Goal: Transaction & Acquisition: Purchase product/service

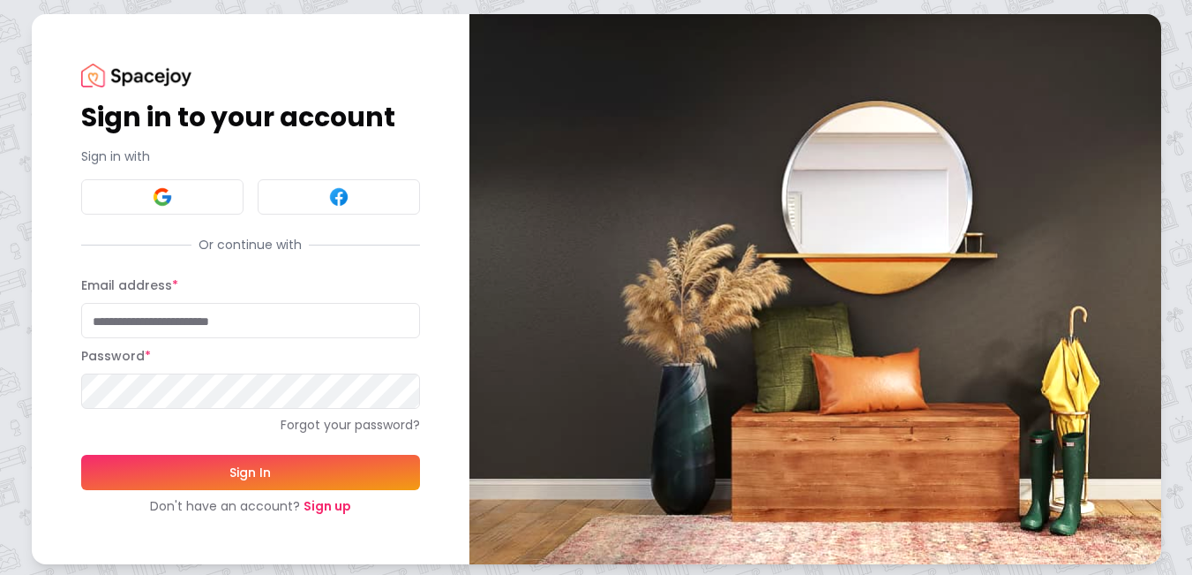
click at [322, 503] on link "Sign up" at bounding box center [328, 506] width 48 height 18
click at [320, 507] on link "Sign up" at bounding box center [328, 506] width 48 height 18
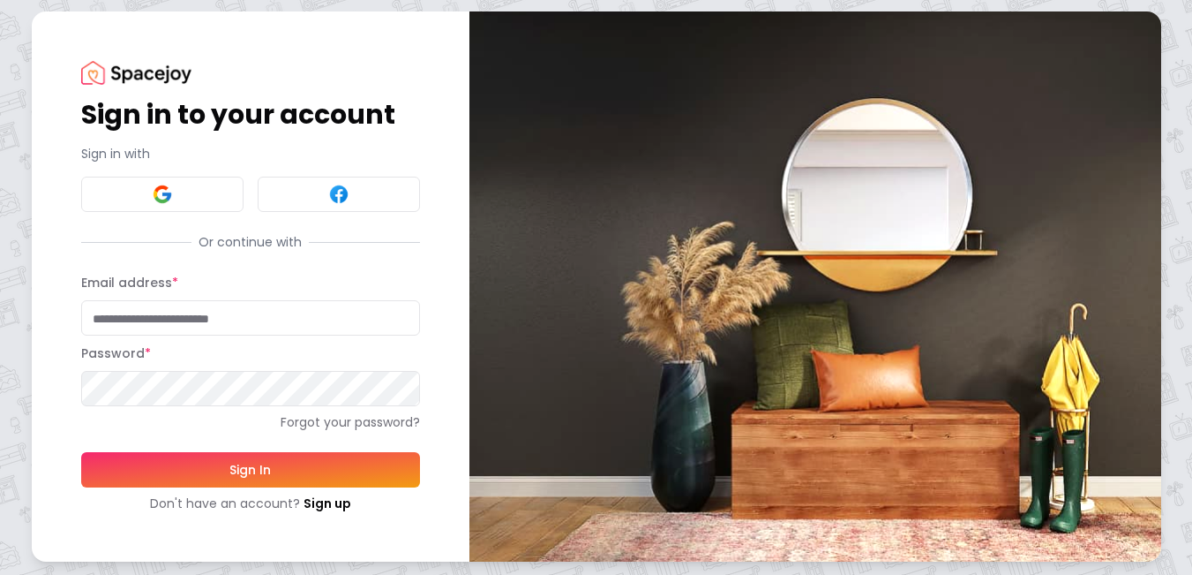
scroll to position [4, 0]
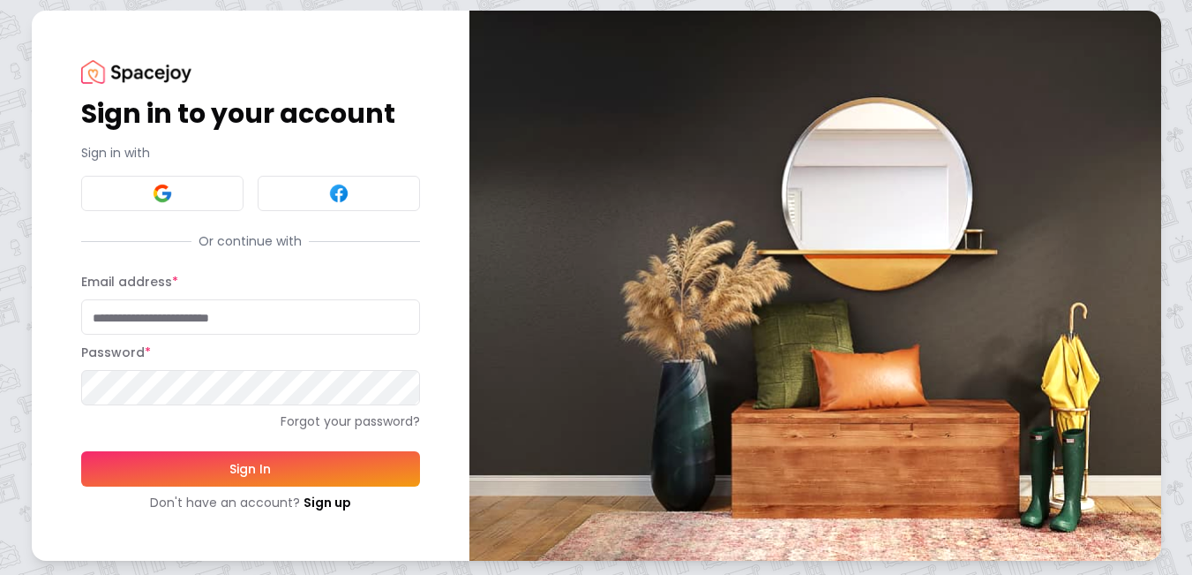
click at [148, 313] on input "Email address *" at bounding box center [250, 316] width 339 height 35
click at [327, 501] on link "Sign up" at bounding box center [328, 502] width 48 height 18
click at [323, 502] on link "Sign up" at bounding box center [328, 502] width 48 height 18
click at [323, 501] on link "Sign up" at bounding box center [328, 502] width 48 height 18
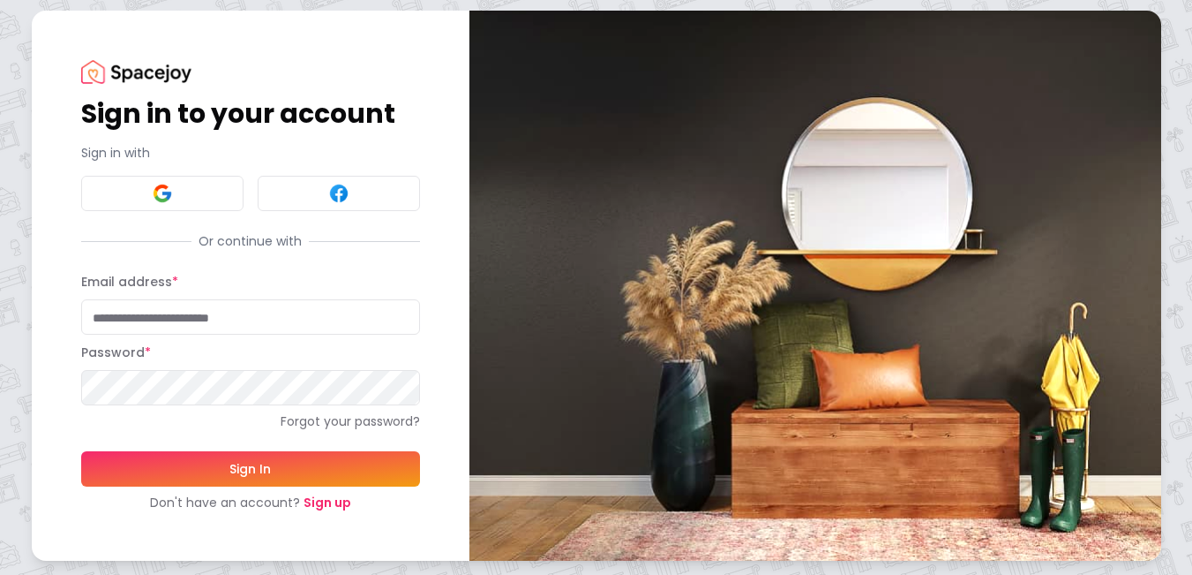
click at [323, 503] on link "Sign up" at bounding box center [328, 502] width 48 height 18
click at [323, 504] on link "Sign up" at bounding box center [328, 502] width 48 height 18
click at [323, 505] on link "Sign up" at bounding box center [328, 502] width 48 height 18
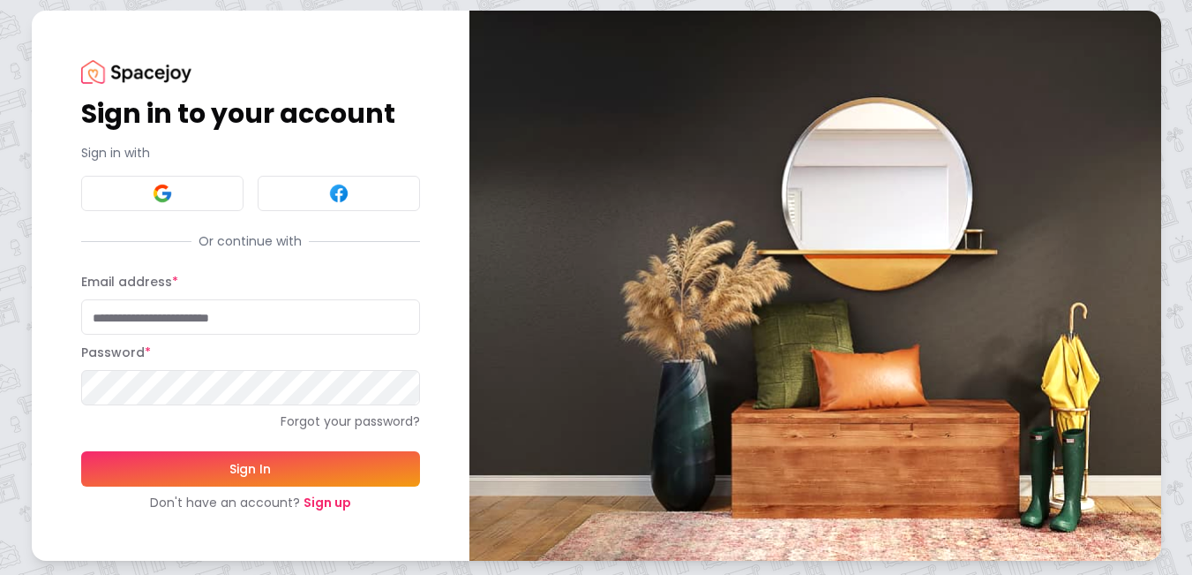
click at [323, 505] on link "Sign up" at bounding box center [328, 502] width 48 height 18
click at [324, 505] on link "Sign up" at bounding box center [328, 502] width 48 height 18
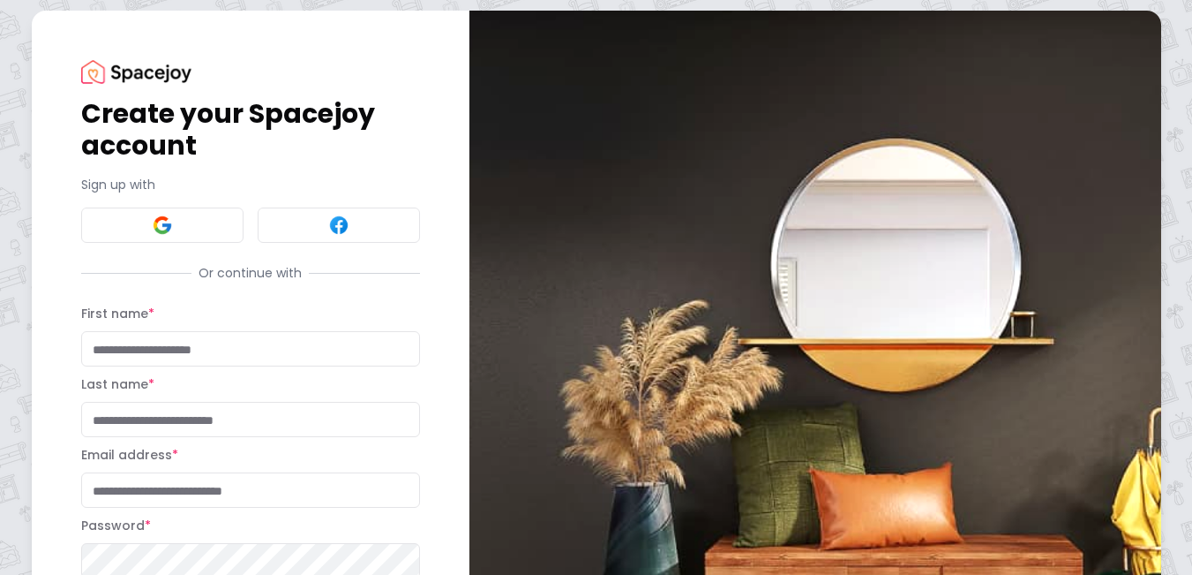
click at [146, 346] on input "First name *" at bounding box center [250, 348] width 339 height 35
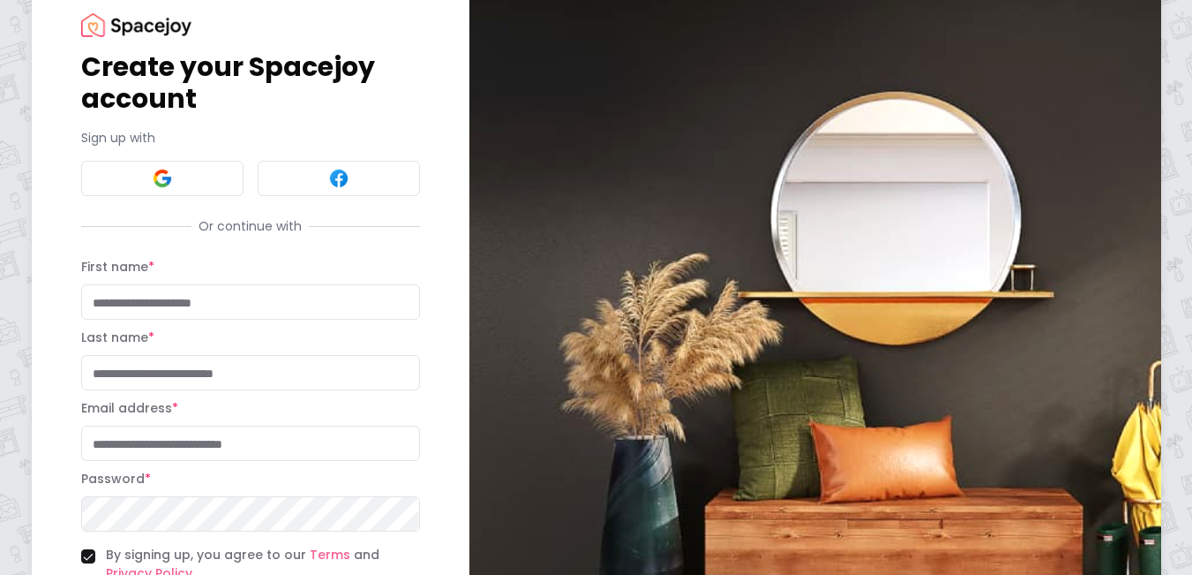
scroll to position [92, 0]
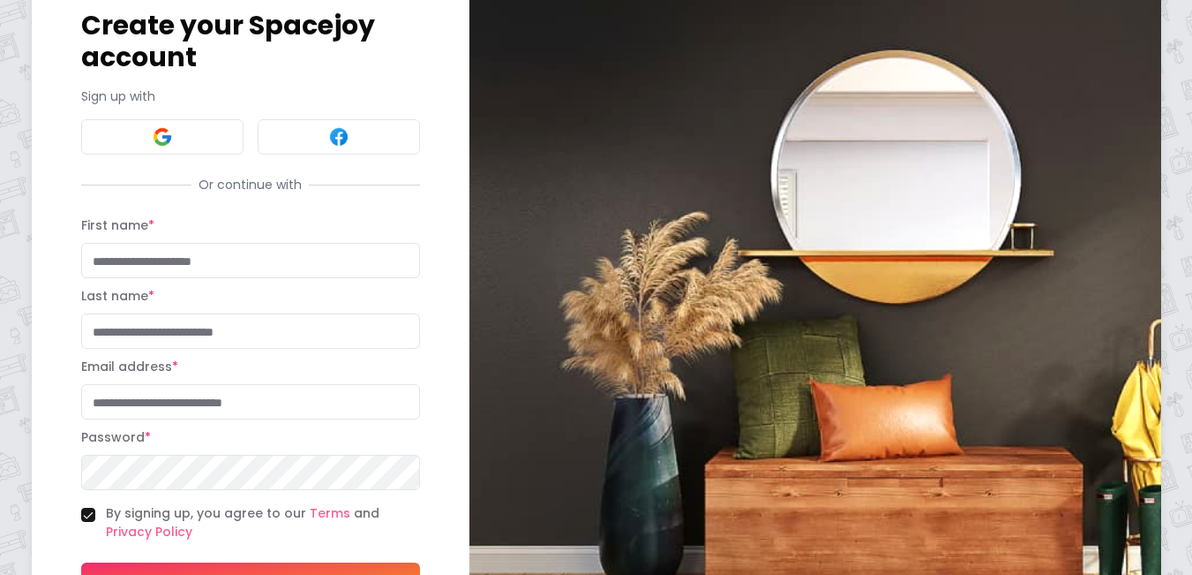
click at [158, 402] on input "Email address *" at bounding box center [250, 401] width 339 height 35
paste input "**********"
type input "**********"
click at [125, 262] on input "First name *" at bounding box center [250, 260] width 339 height 35
paste input "*******"
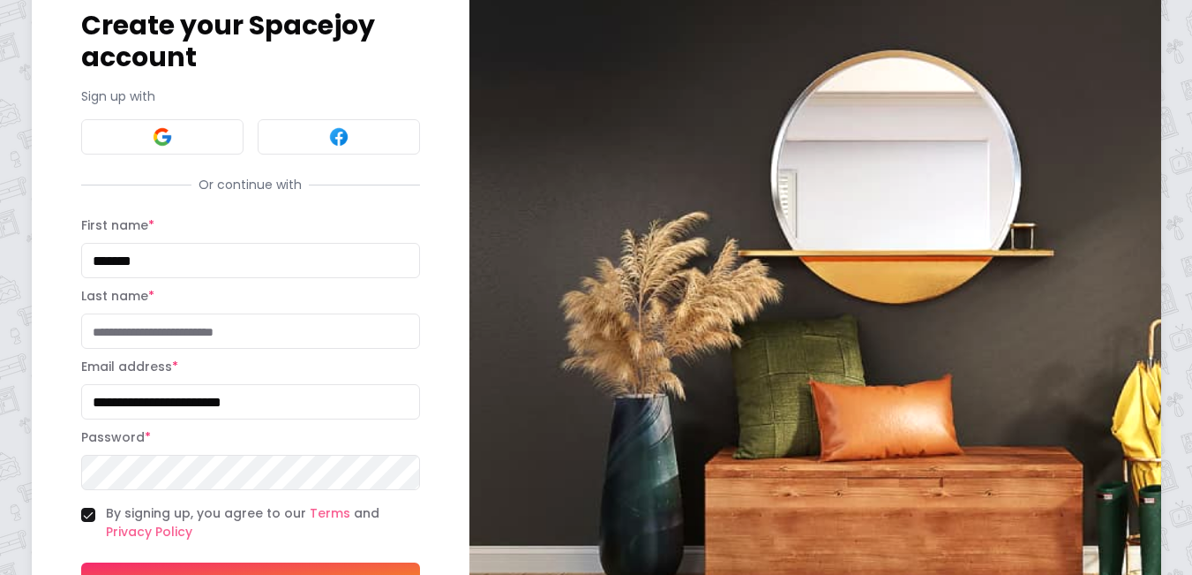
type input "*******"
click at [148, 330] on input "Last name *" at bounding box center [250, 330] width 339 height 35
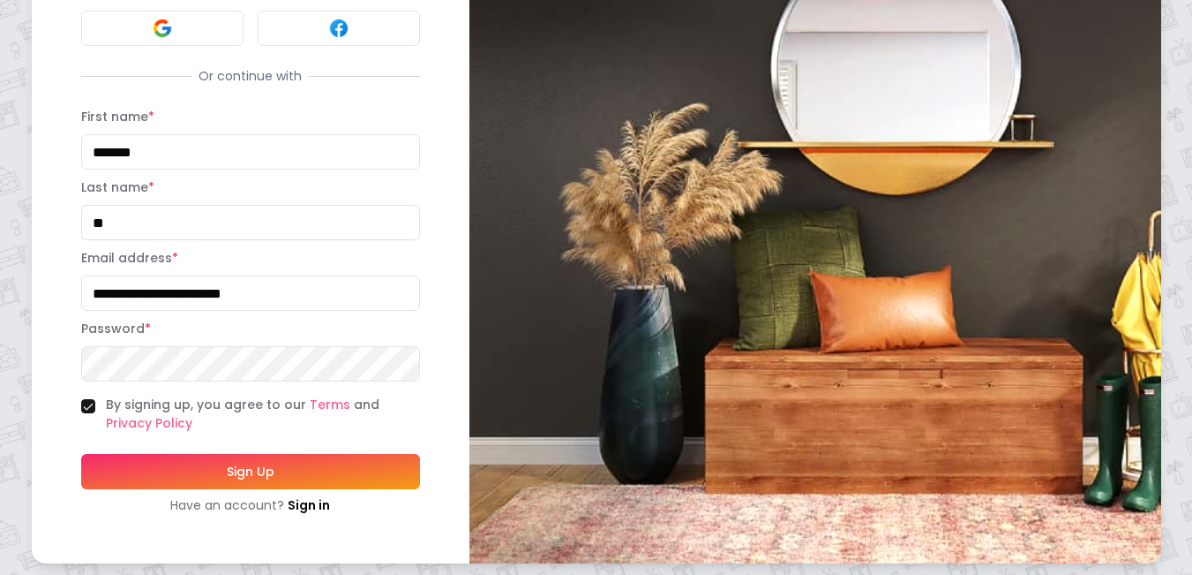
scroll to position [203, 0]
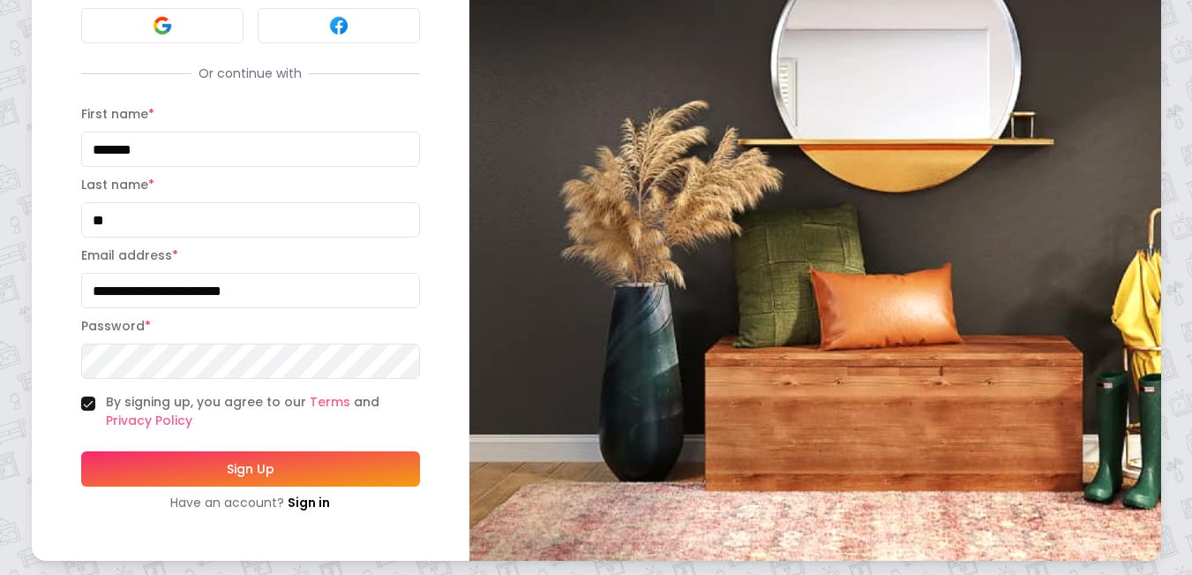
type input "**"
click at [253, 462] on button "Sign Up" at bounding box center [250, 468] width 339 height 35
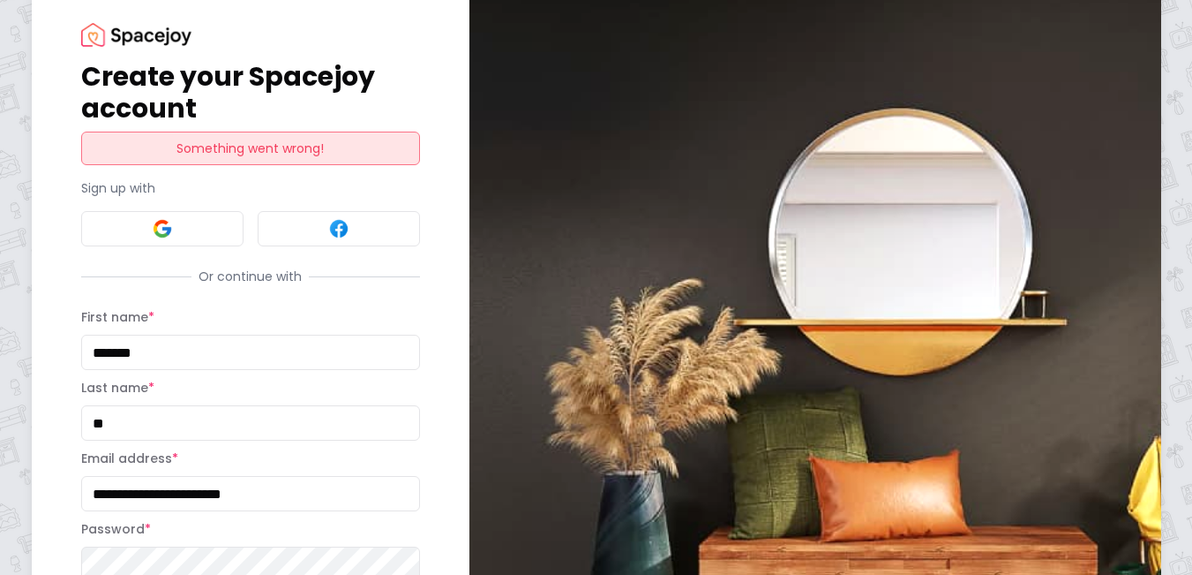
scroll to position [0, 0]
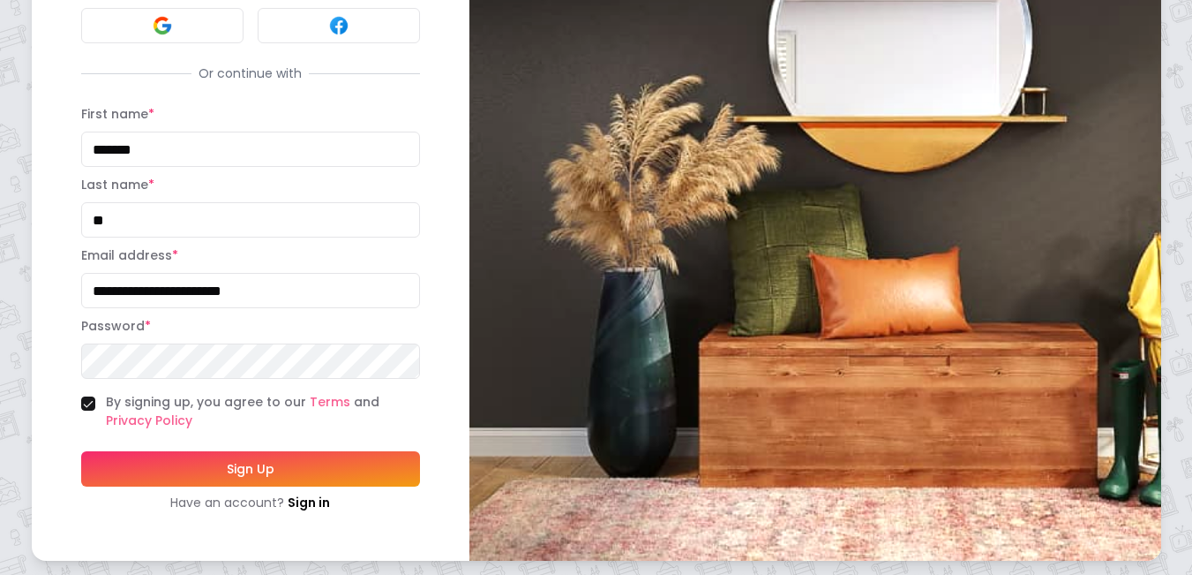
click at [260, 472] on button "Sign Up" at bounding box center [250, 468] width 339 height 35
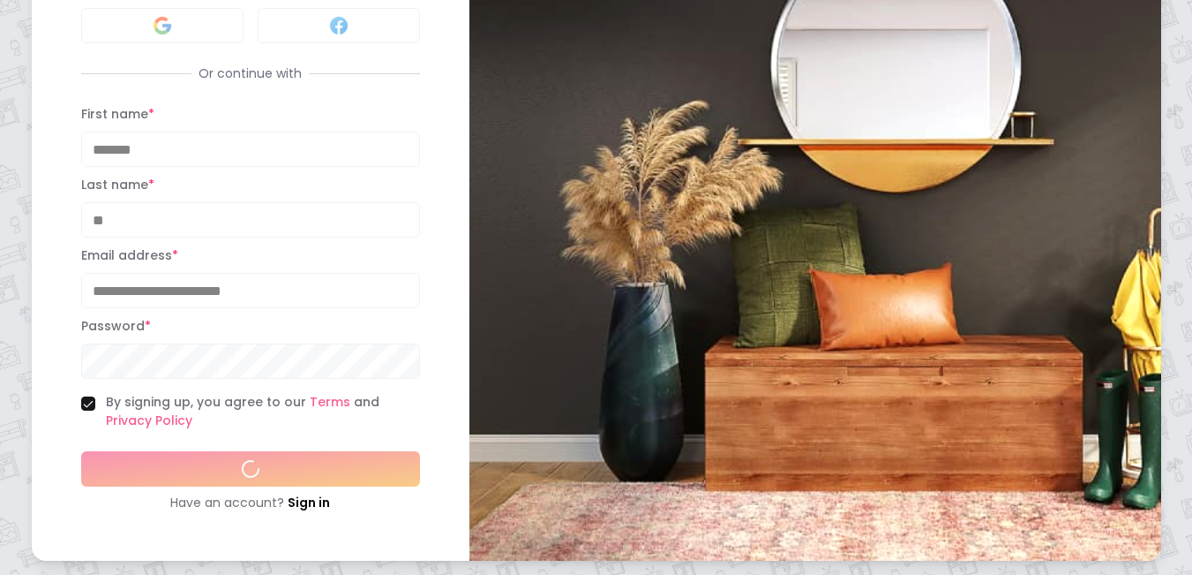
scroll to position [244, 0]
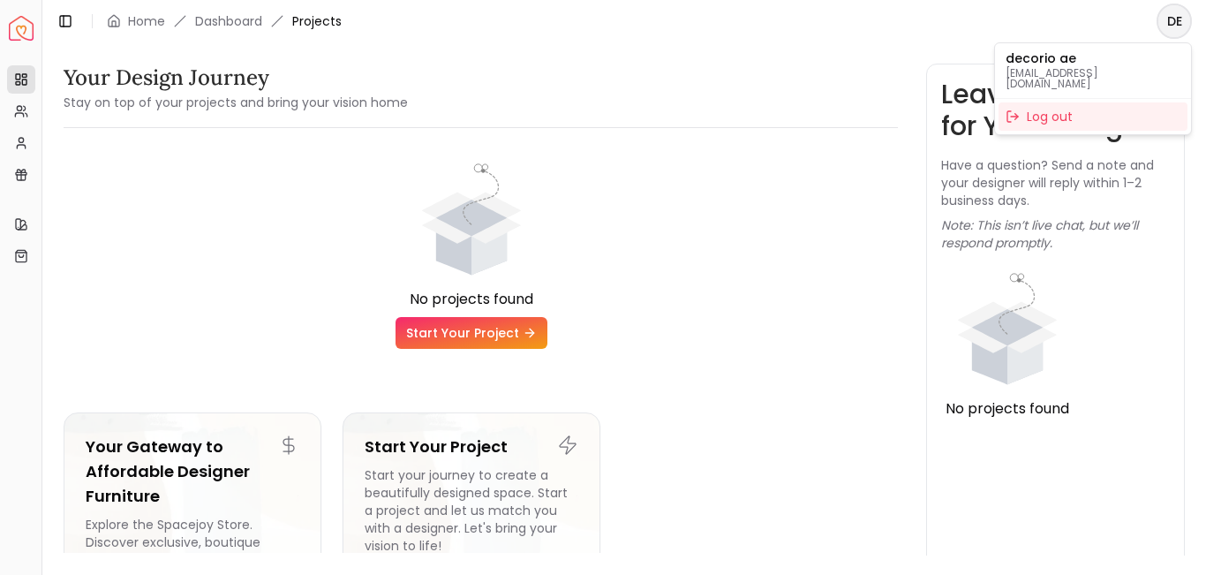
click at [1178, 21] on html "Spacejoy Dashboard Overview Projects My Referrals My Profile Gift Card Balance …" at bounding box center [603, 287] width 1206 height 575
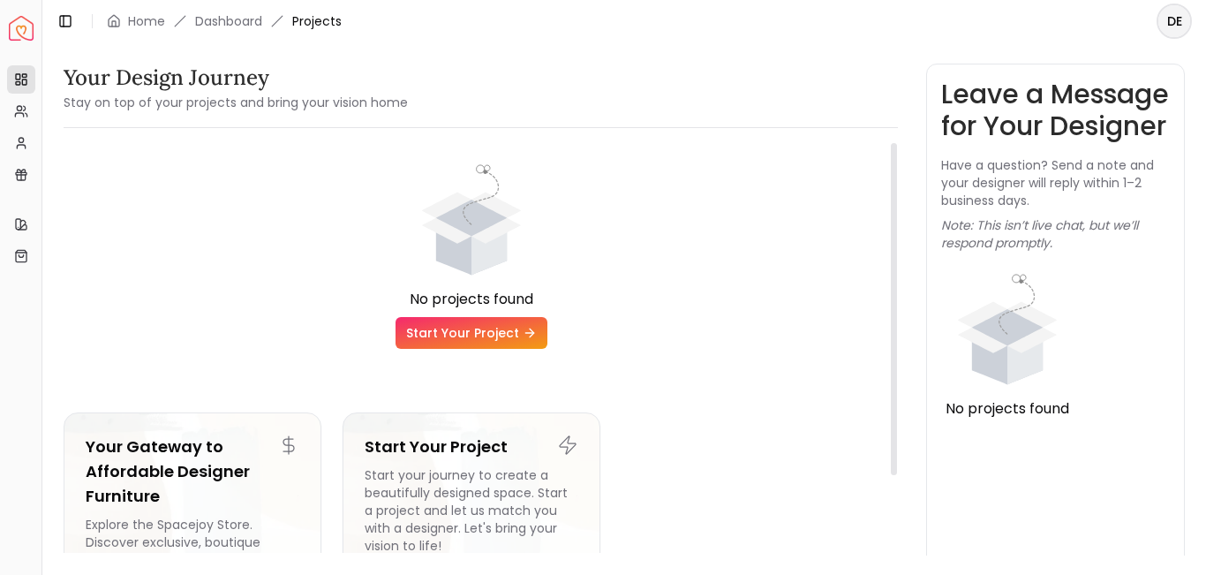
click at [485, 336] on link "Start Your Project" at bounding box center [471, 333] width 152 height 32
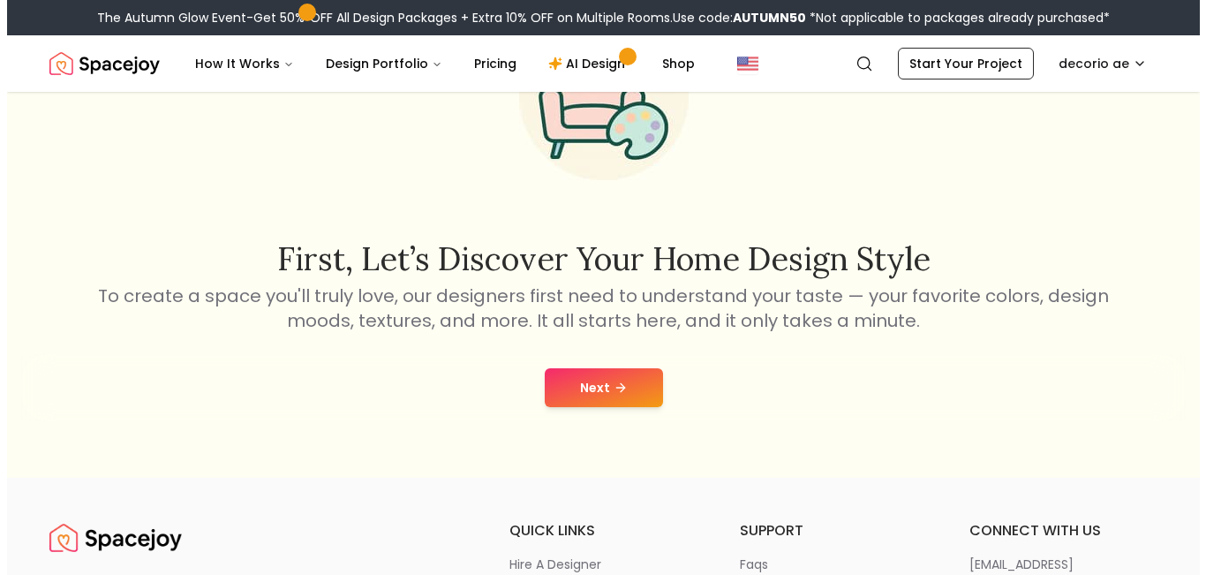
scroll to position [177, 0]
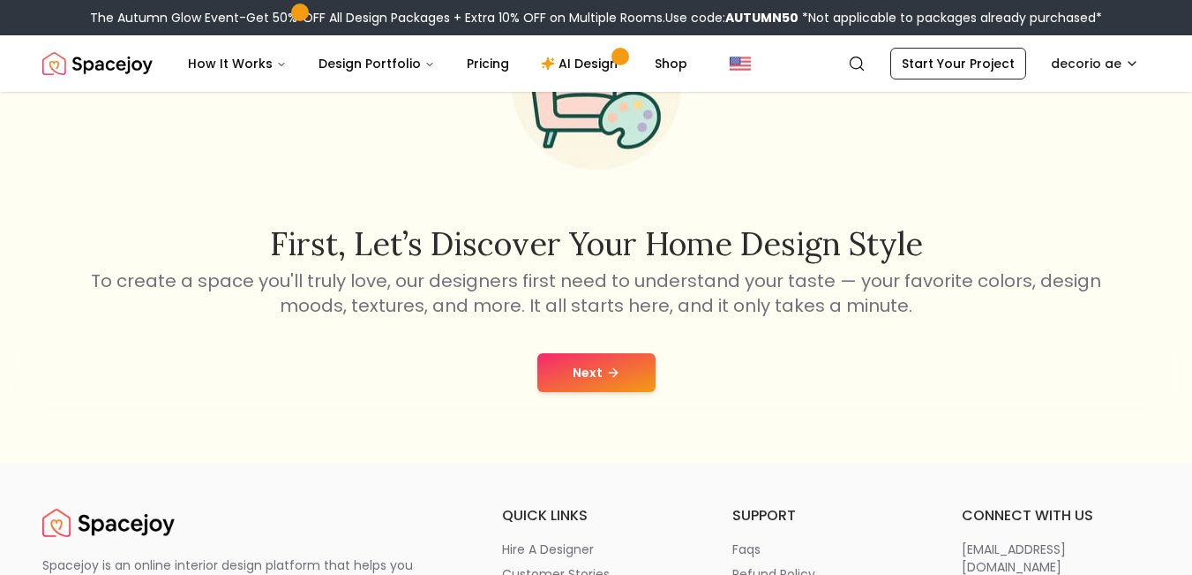
click at [608, 371] on icon at bounding box center [613, 372] width 14 height 14
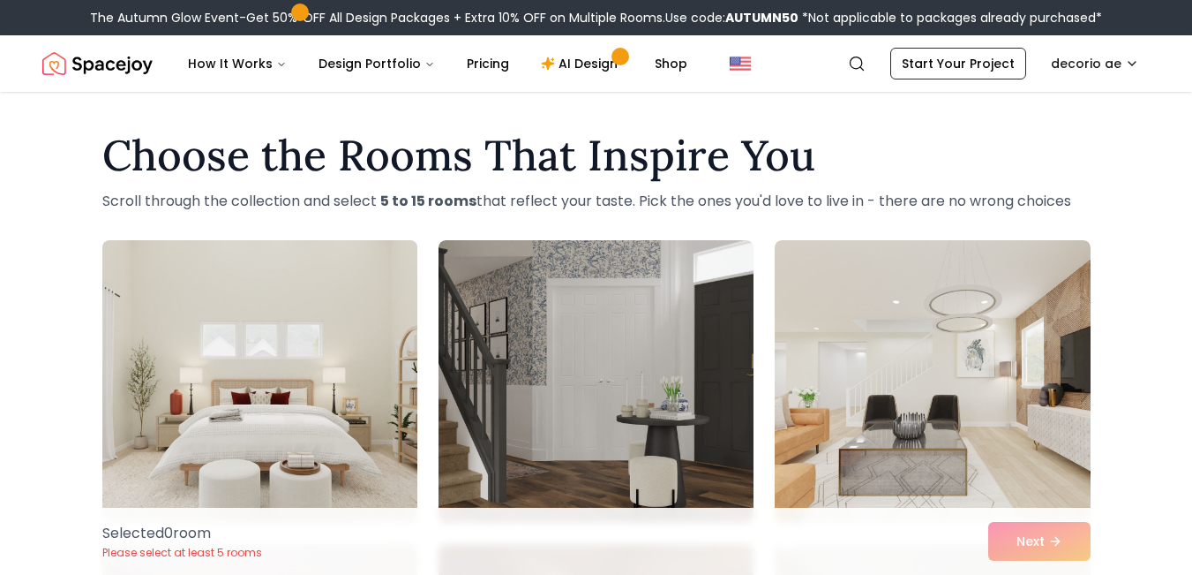
click at [312, 402] on img at bounding box center [259, 381] width 331 height 297
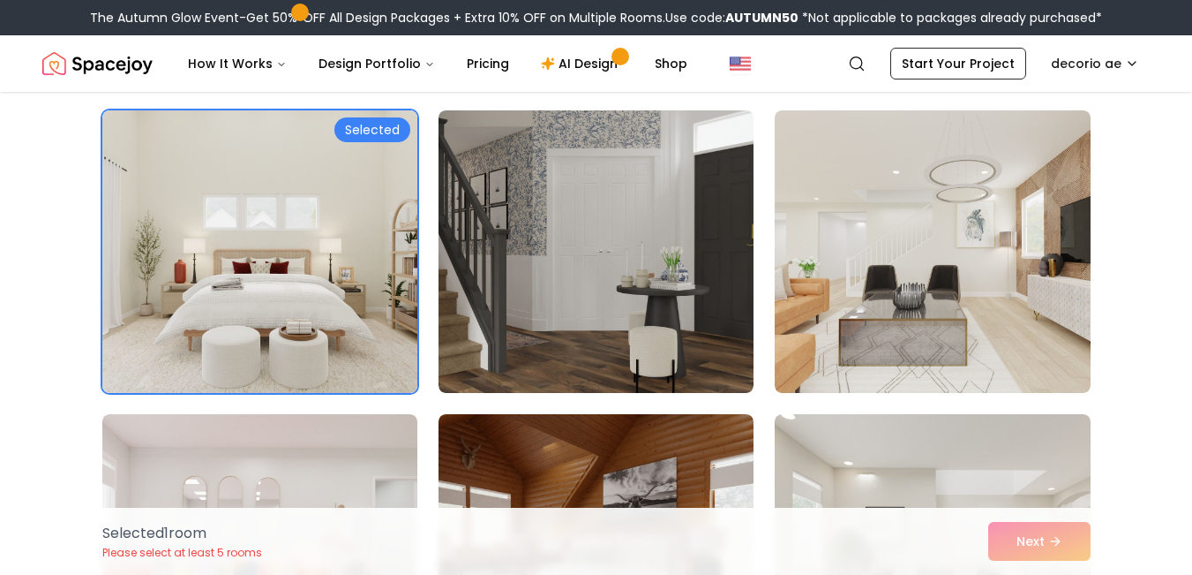
scroll to position [265, 0]
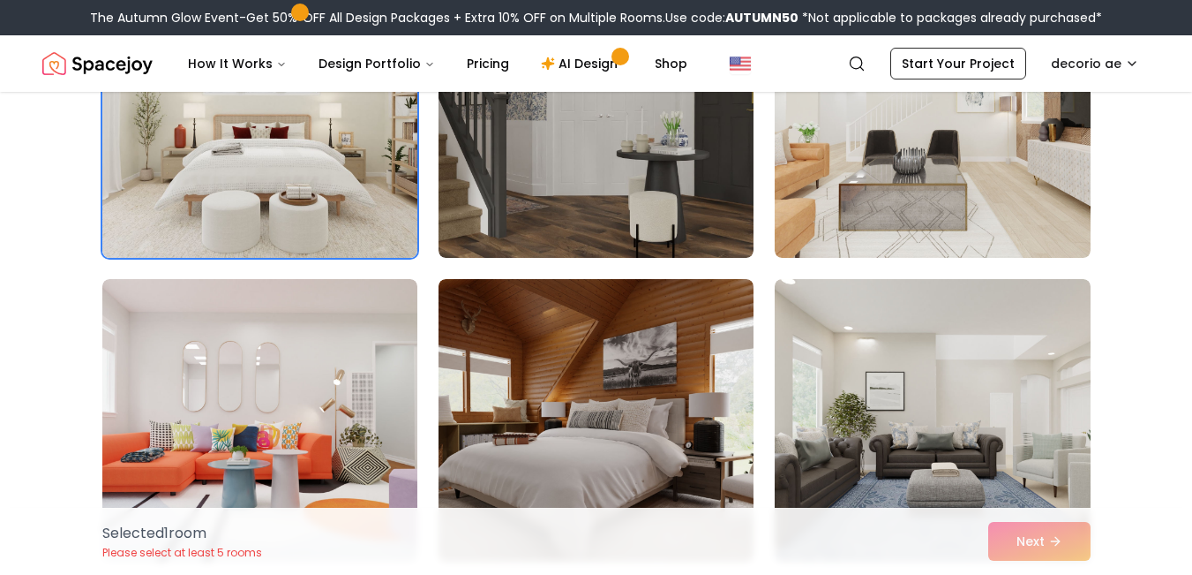
click at [1049, 543] on div "Selected 1 room Please select at least 5 rooms Next" at bounding box center [596, 540] width 1017 height 67
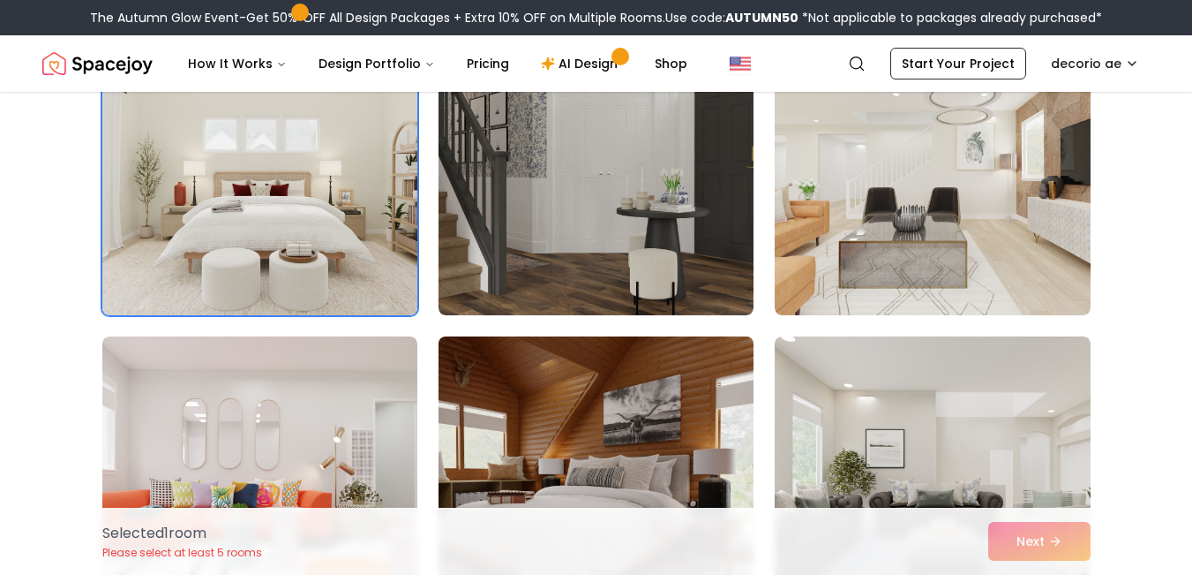
scroll to position [177, 0]
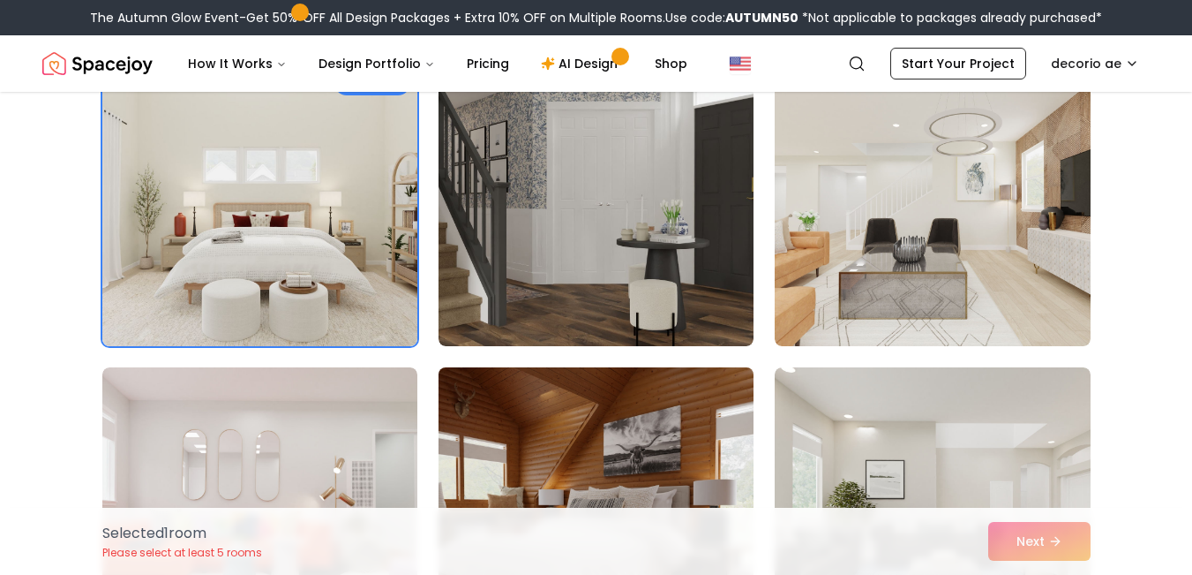
click at [659, 432] on img at bounding box center [596, 508] width 331 height 297
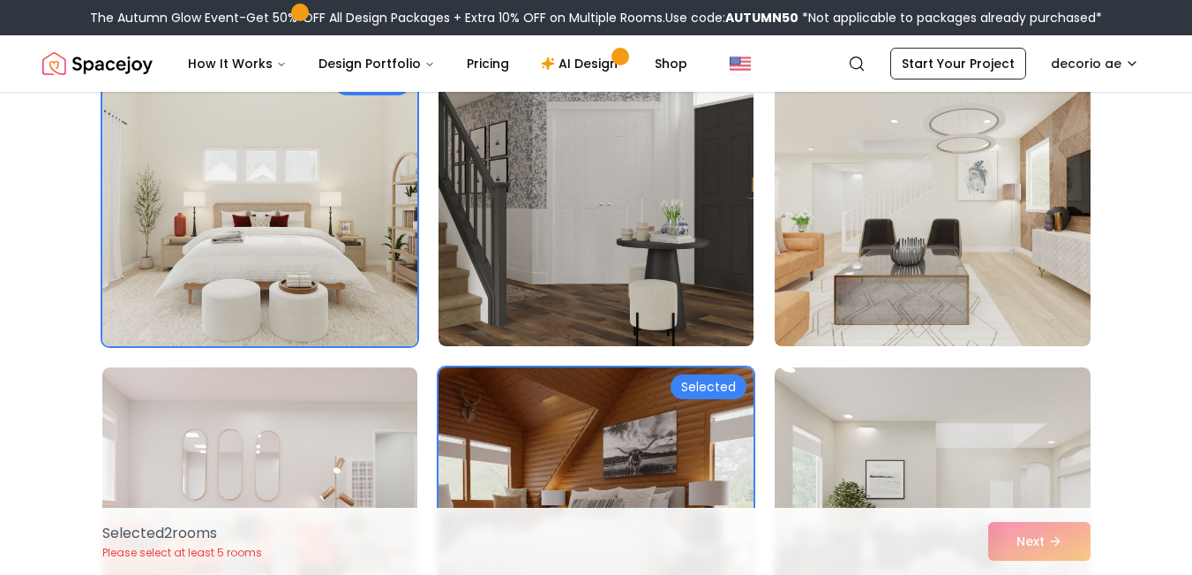
click at [861, 240] on img at bounding box center [932, 204] width 331 height 297
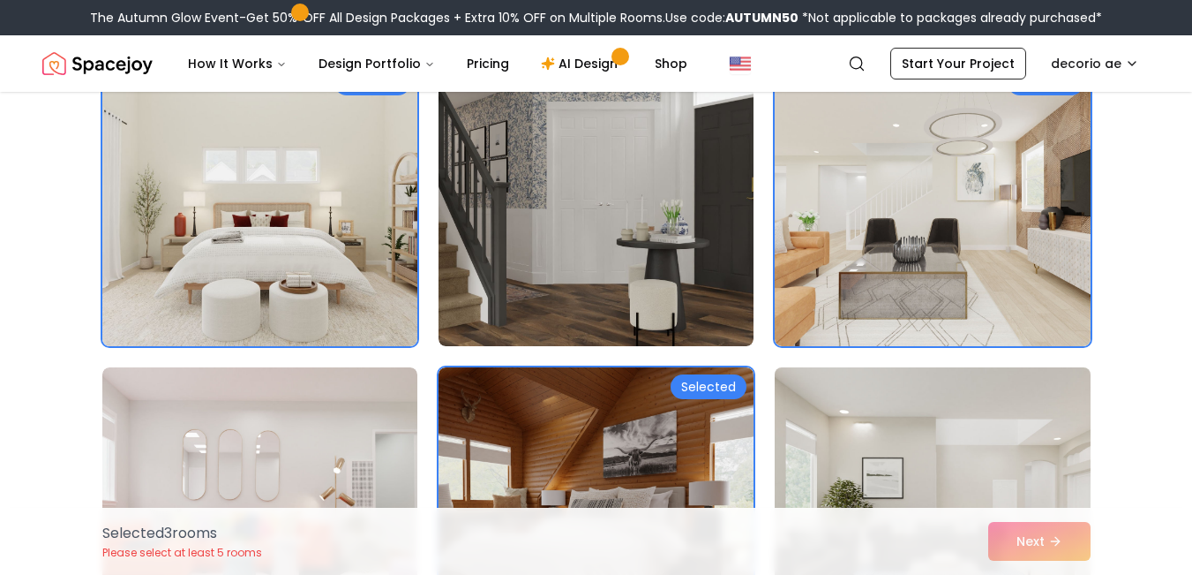
click at [883, 440] on img at bounding box center [932, 508] width 331 height 297
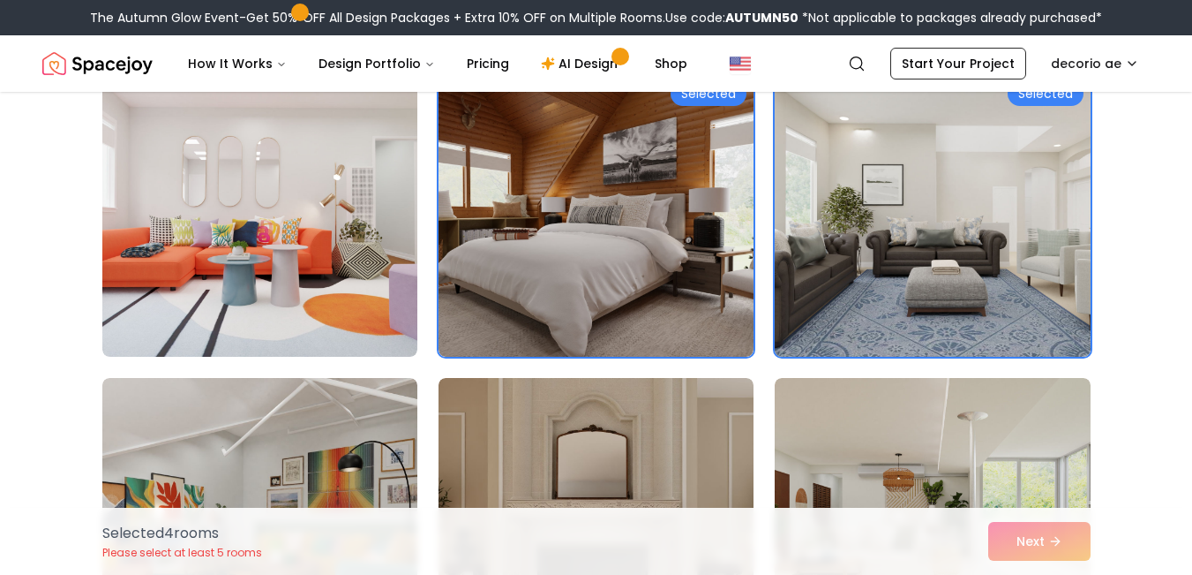
scroll to position [530, 0]
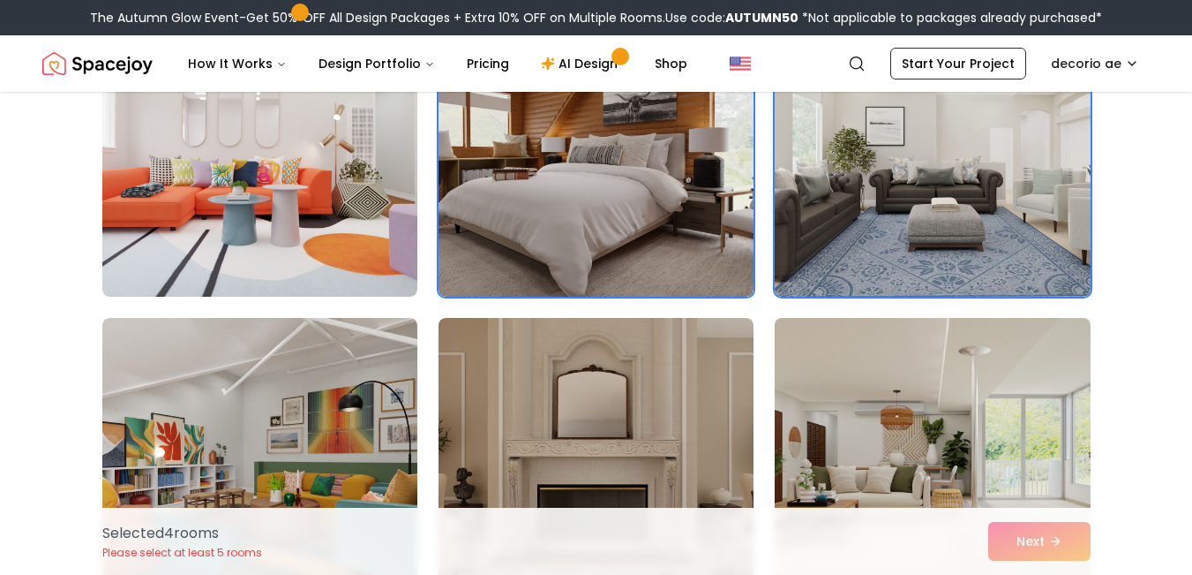
click at [947, 439] on img at bounding box center [932, 459] width 331 height 297
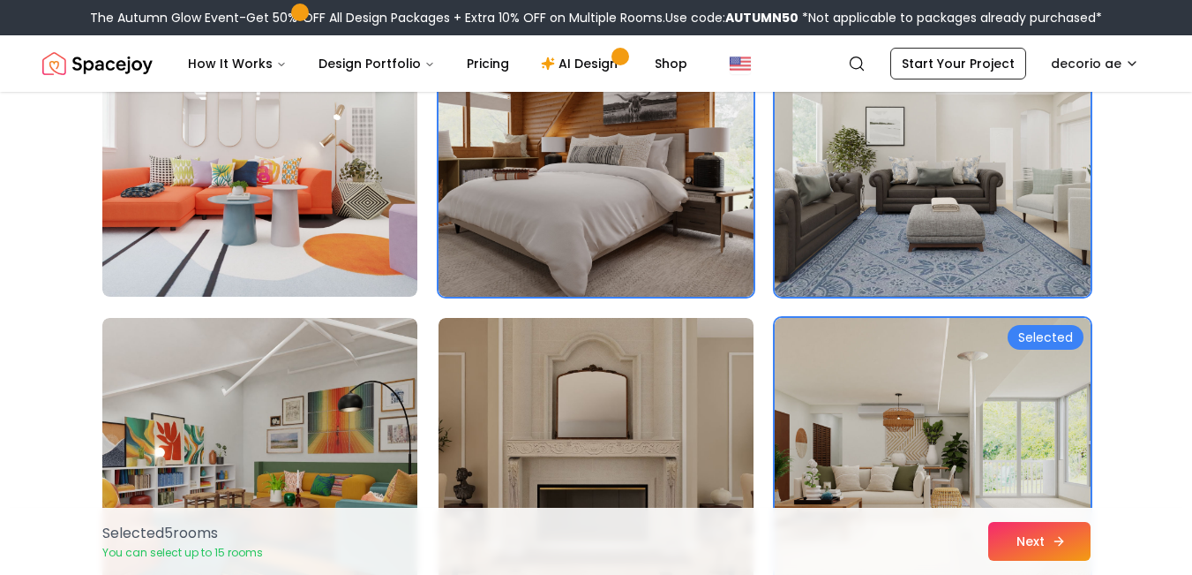
click at [1032, 542] on button "Next" at bounding box center [1040, 541] width 102 height 39
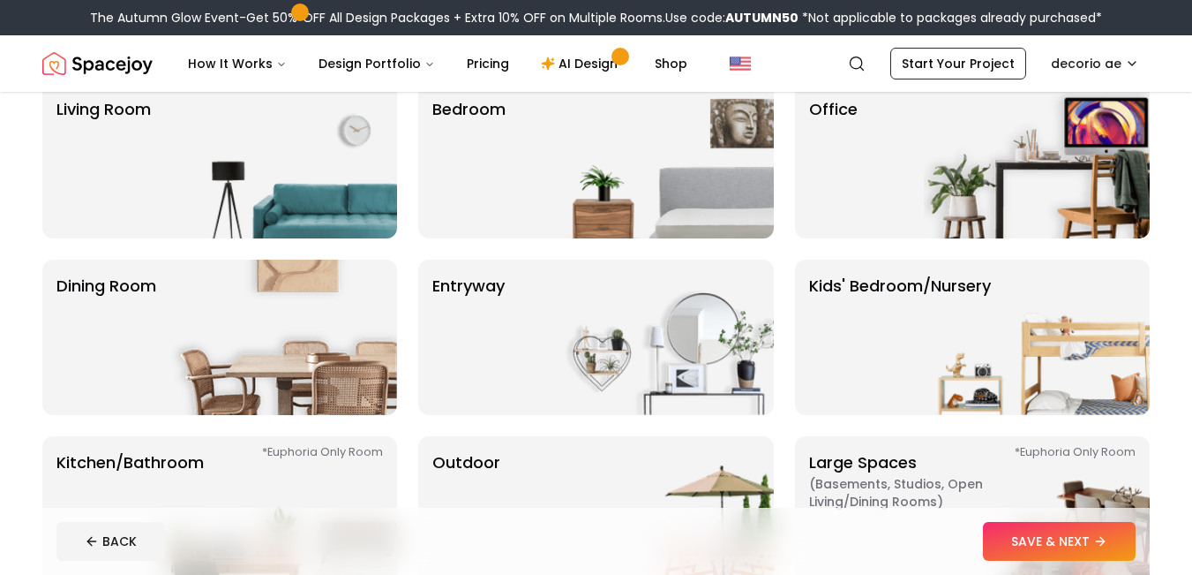
scroll to position [530, 0]
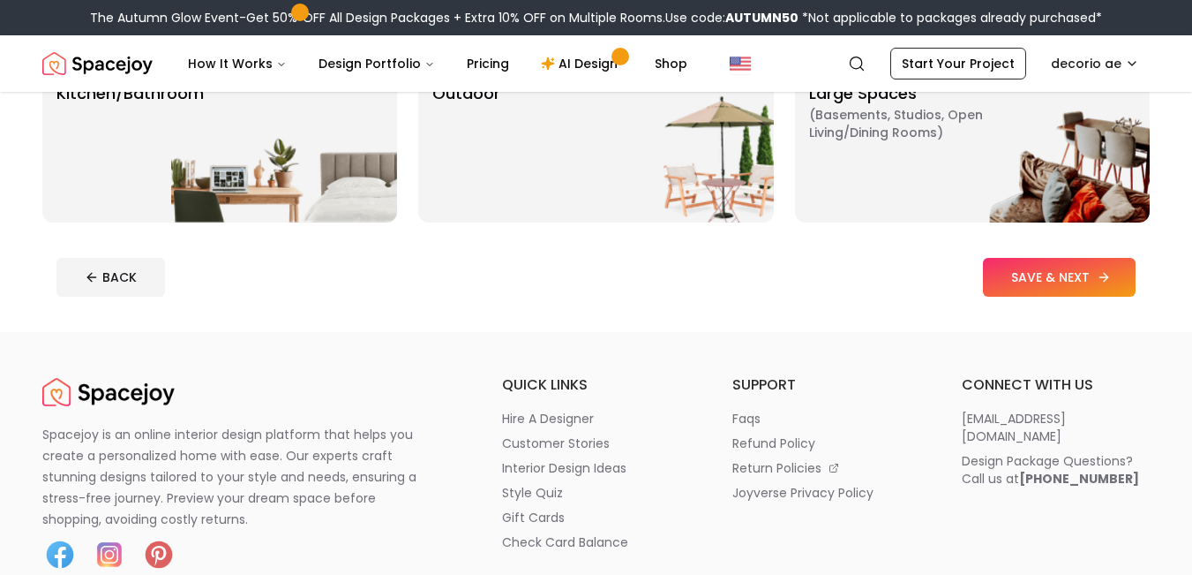
click at [1088, 280] on button "SAVE & NEXT" at bounding box center [1059, 277] width 153 height 39
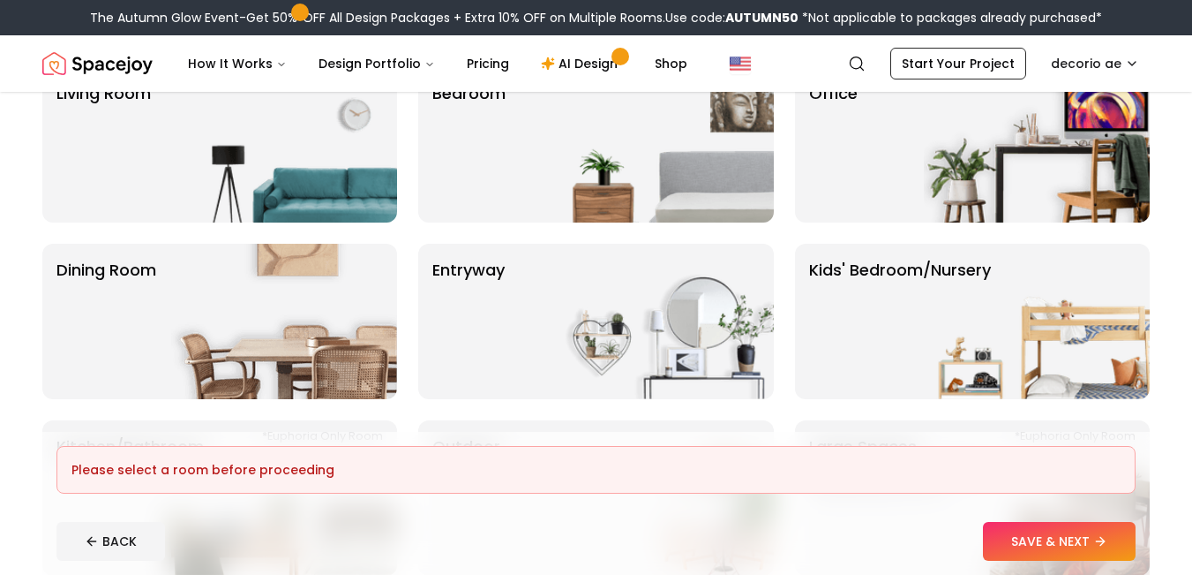
scroll to position [0, 0]
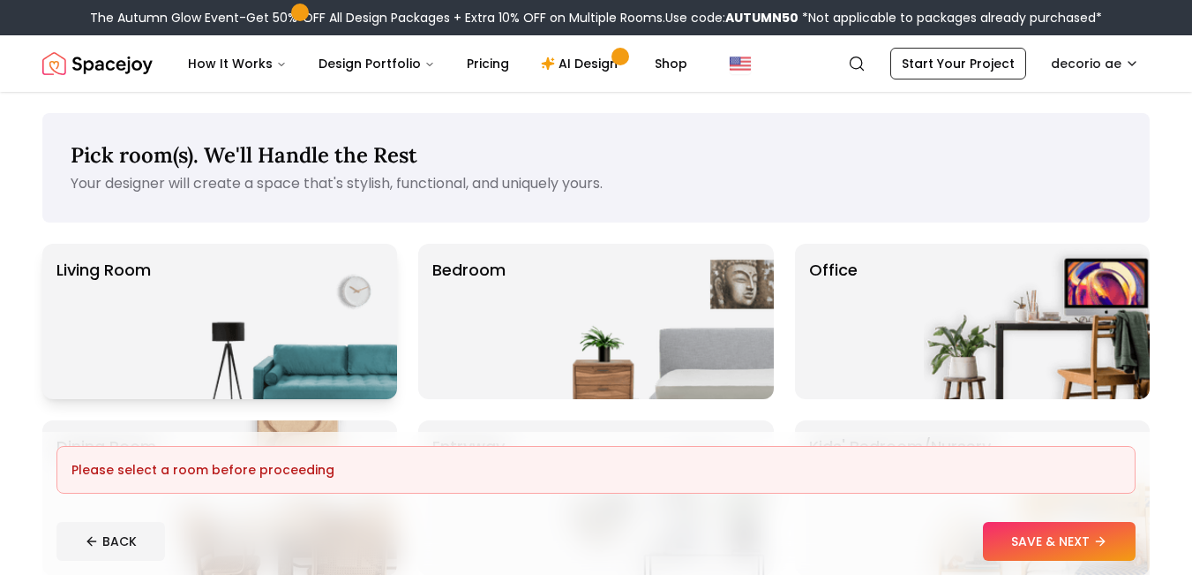
click at [319, 334] on img at bounding box center [284, 321] width 226 height 155
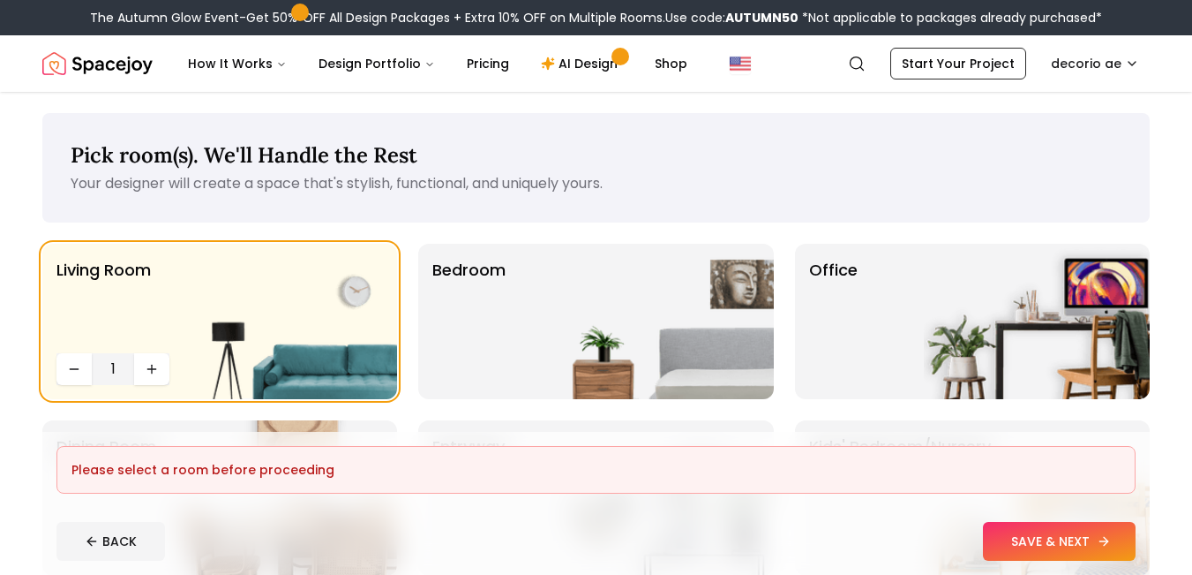
click at [1080, 545] on button "SAVE & NEXT" at bounding box center [1059, 541] width 153 height 39
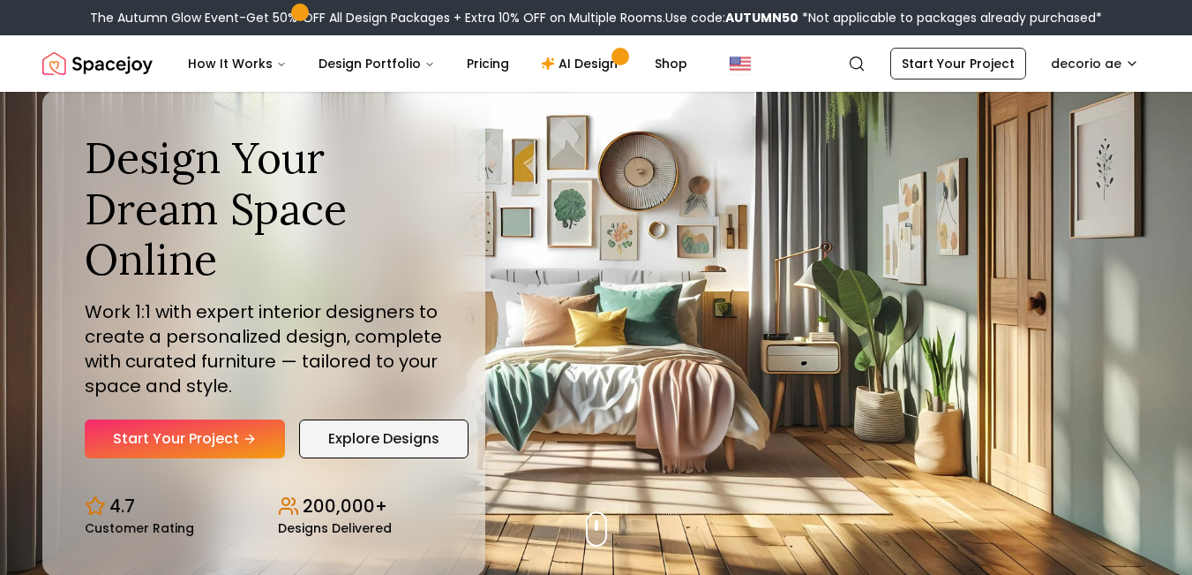
click at [405, 439] on link "Explore Designs" at bounding box center [383, 438] width 169 height 39
